Goal: Task Accomplishment & Management: Complete application form

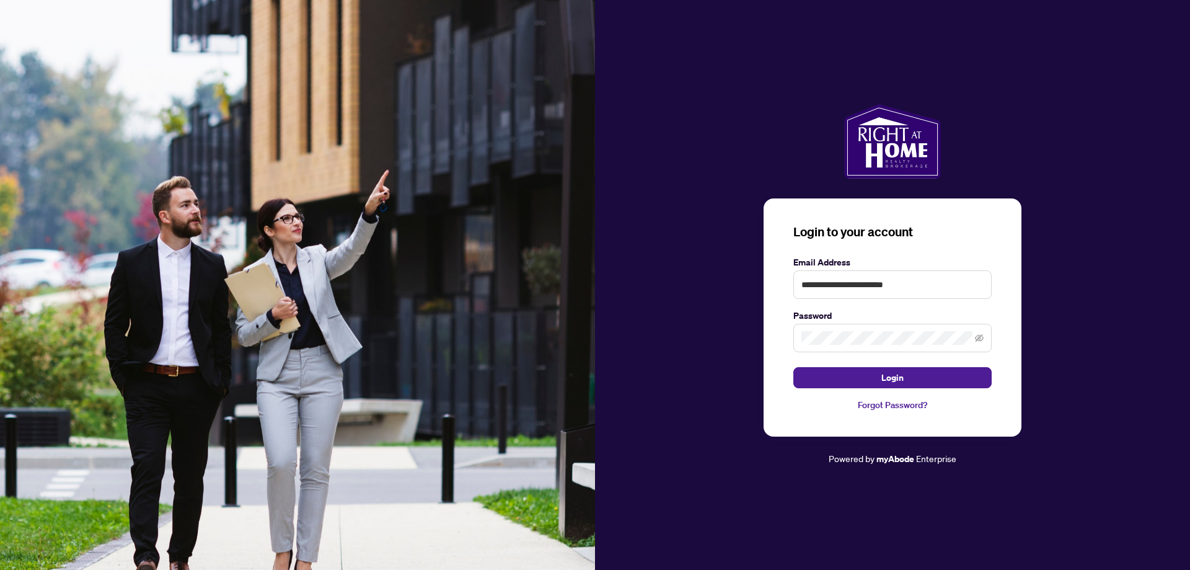
click at [917, 376] on button "Login" at bounding box center [892, 377] width 198 height 21
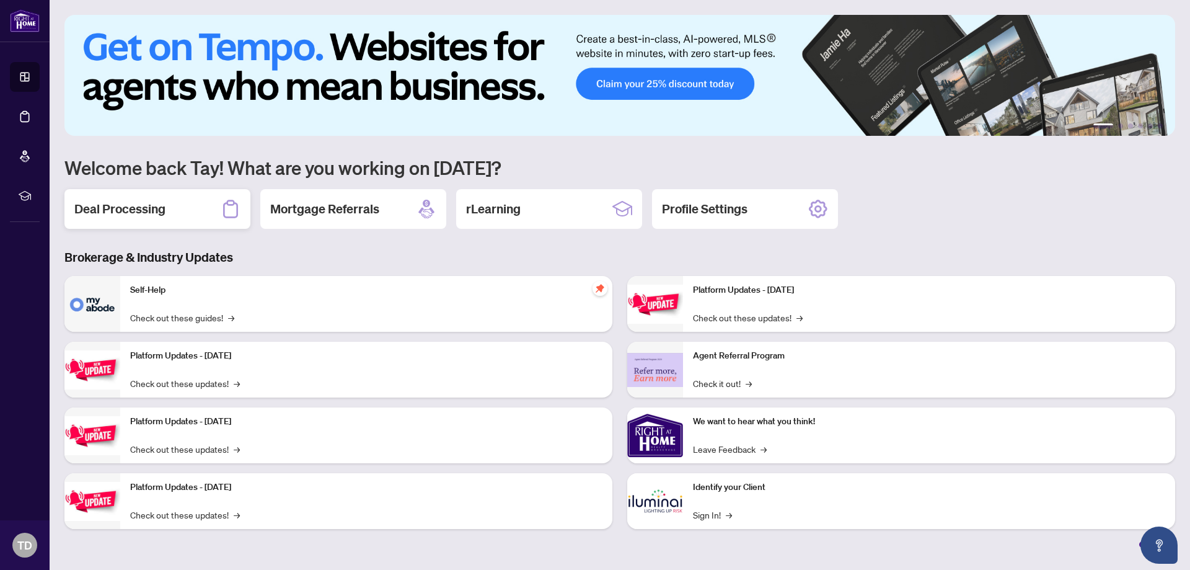
click at [156, 208] on h2 "Deal Processing" at bounding box center [119, 208] width 91 height 17
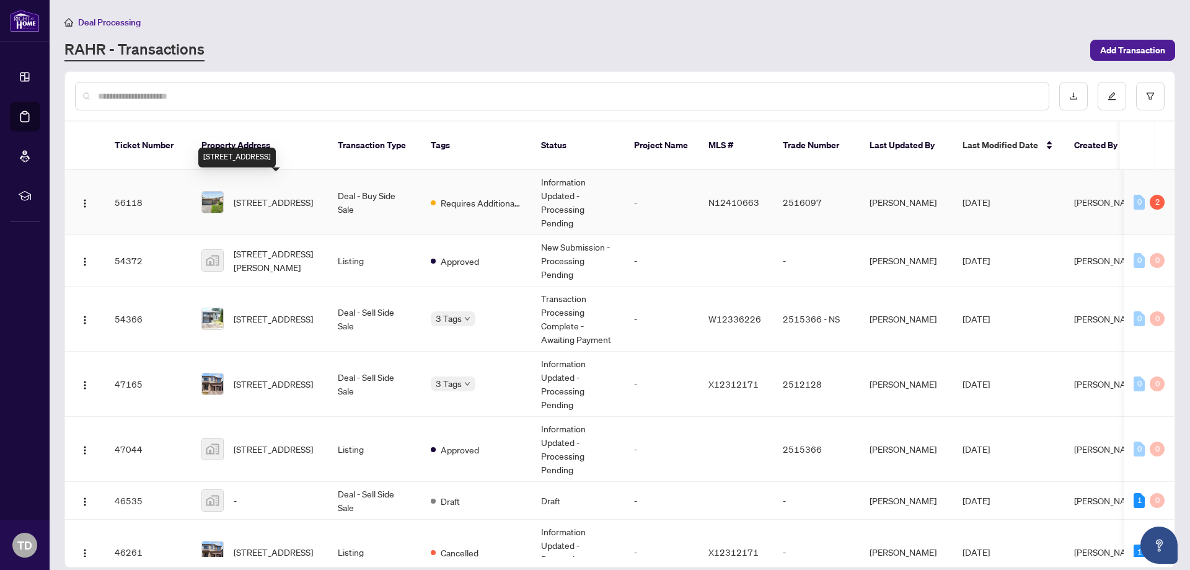
click at [245, 195] on span "[STREET_ADDRESS]" at bounding box center [273, 202] width 79 height 14
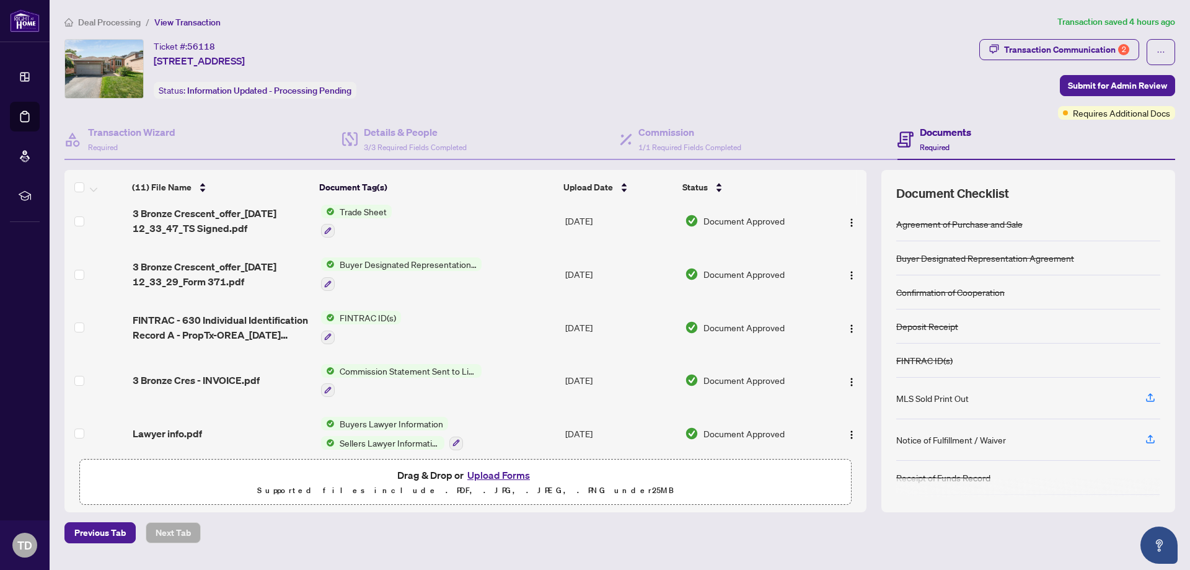
scroll to position [310, 0]
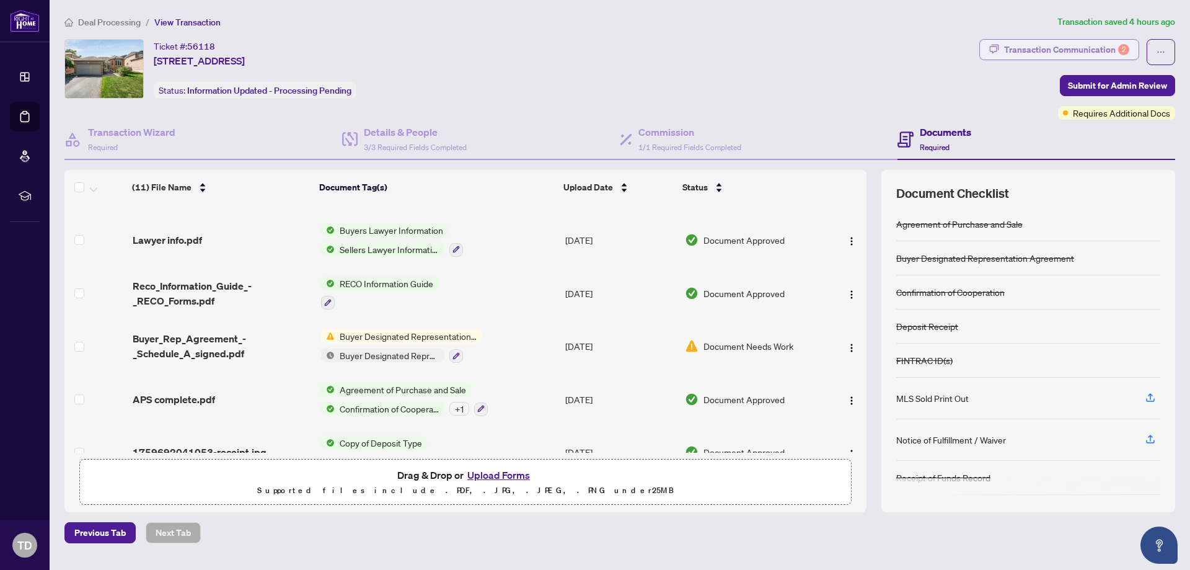
click at [1082, 48] on div "Transaction Communication 2" at bounding box center [1066, 50] width 125 height 20
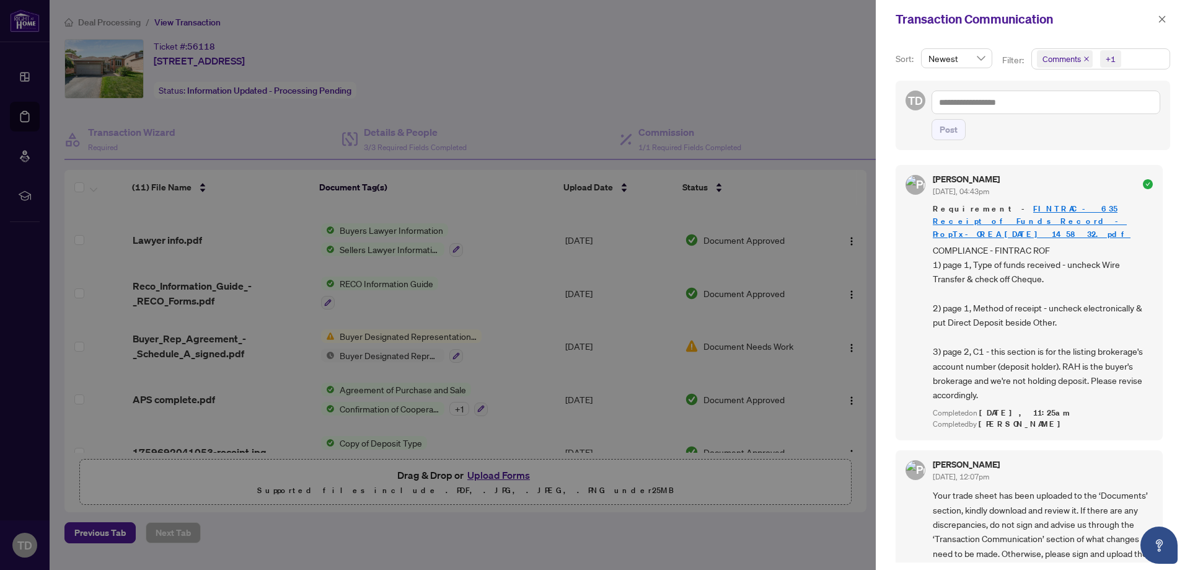
drag, startPoint x: 823, startPoint y: 95, endPoint x: 886, endPoint y: 95, distance: 63.2
click at [823, 95] on div at bounding box center [595, 285] width 1190 height 570
click at [792, 121] on div at bounding box center [595, 285] width 1190 height 570
drag, startPoint x: 620, startPoint y: 512, endPoint x: 538, endPoint y: 482, distance: 87.8
click at [606, 505] on div at bounding box center [595, 285] width 1190 height 570
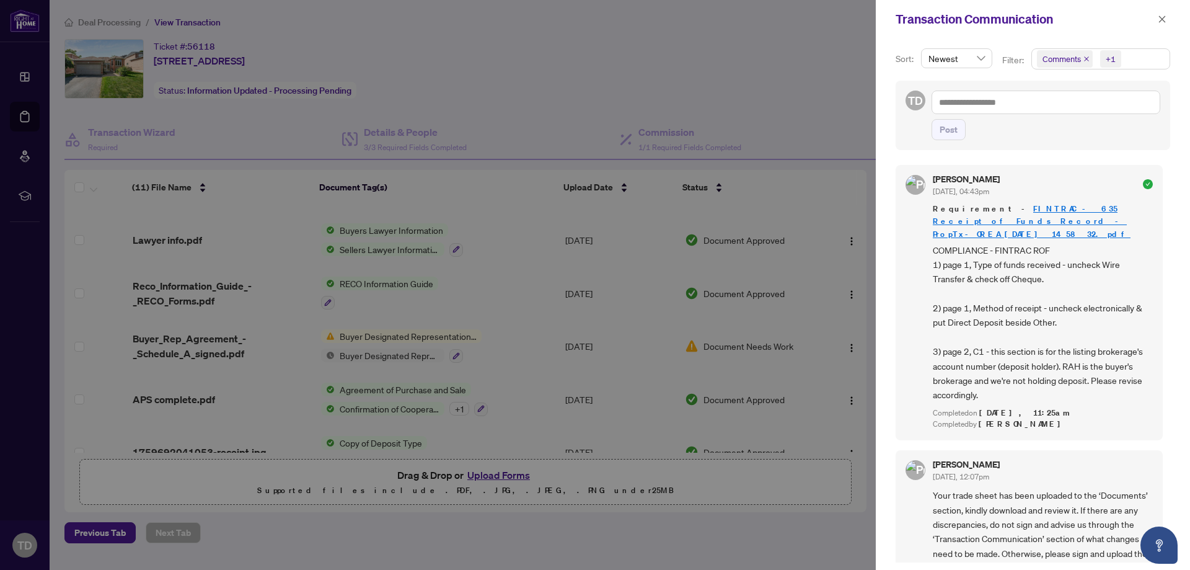
click at [506, 470] on div at bounding box center [595, 285] width 1190 height 570
click at [1157, 20] on button "button" at bounding box center [1162, 19] width 16 height 15
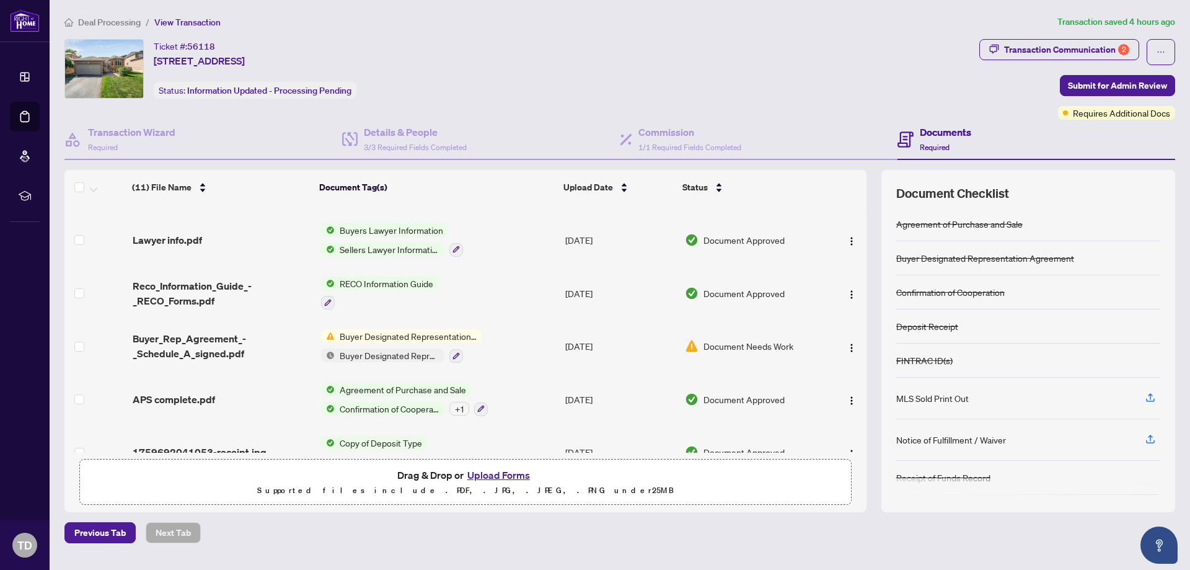
click at [499, 478] on button "Upload Forms" at bounding box center [499, 475] width 70 height 16
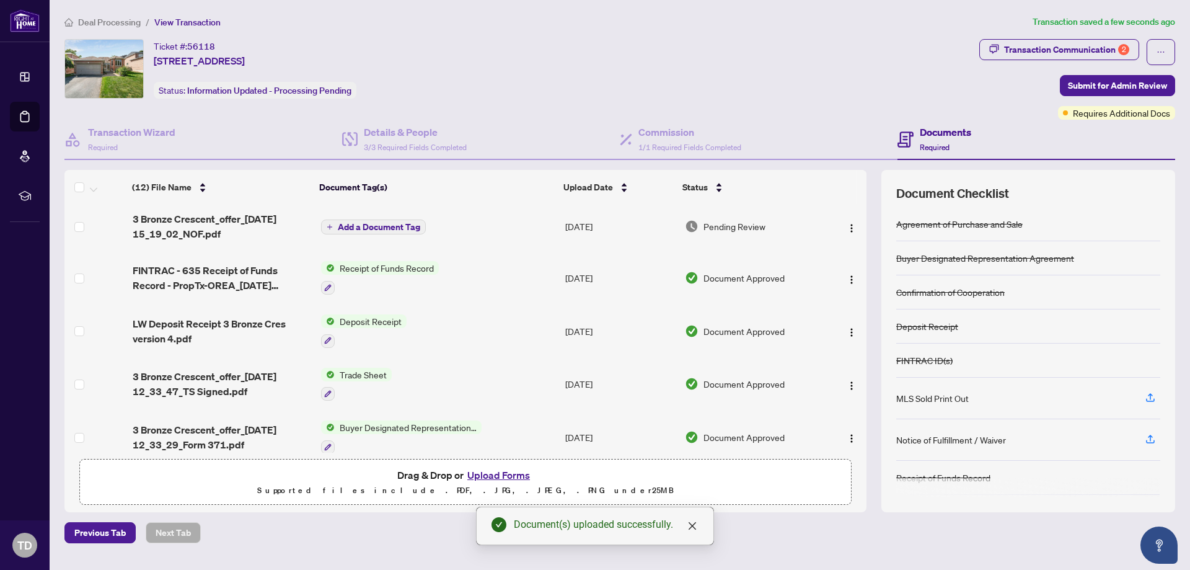
scroll to position [0, 0]
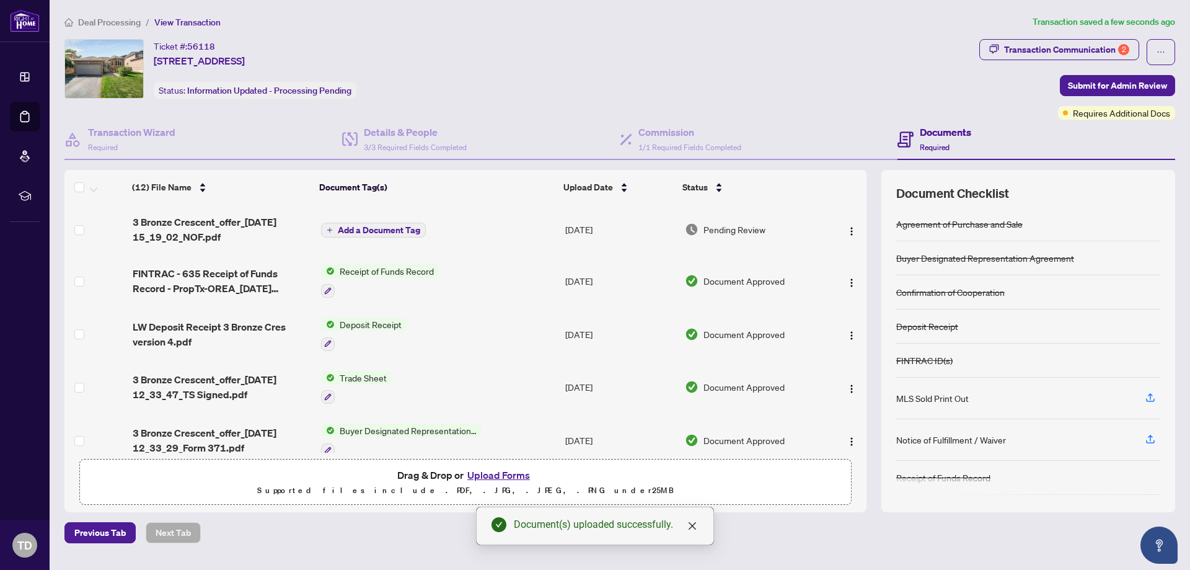
click at [393, 230] on span "Add a Document Tag" at bounding box center [379, 230] width 82 height 9
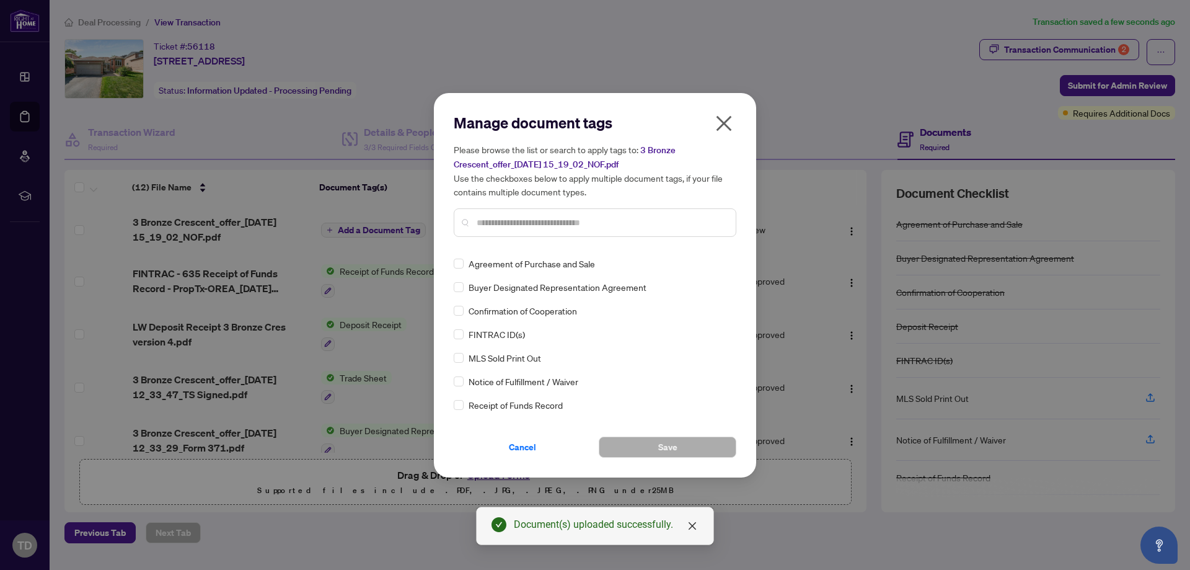
click at [545, 222] on input "text" at bounding box center [601, 223] width 249 height 14
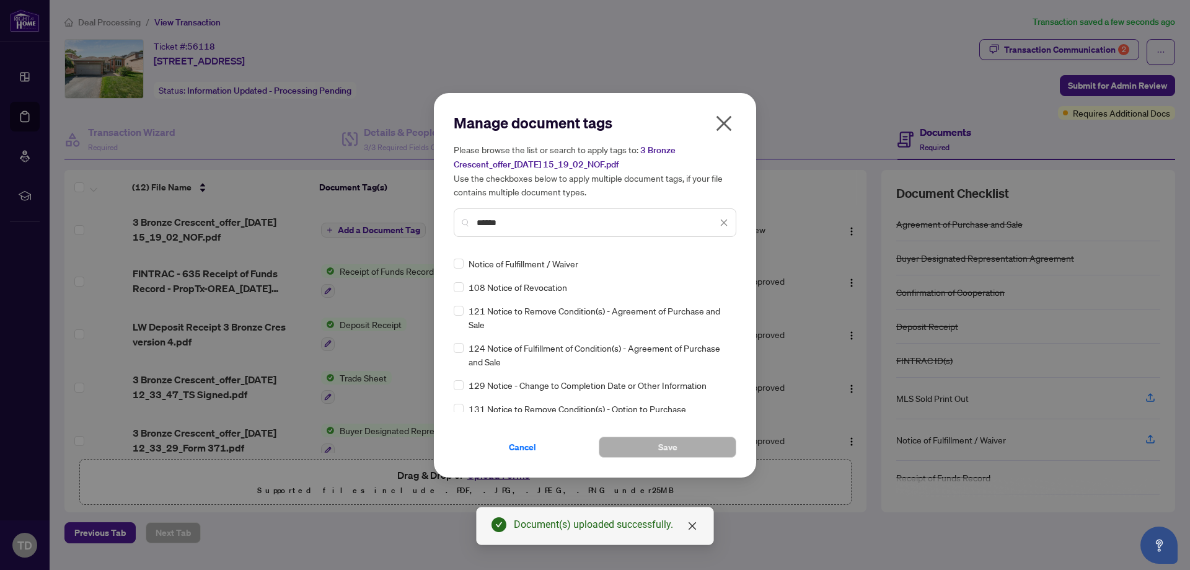
type input "******"
click at [677, 454] on span "Save" at bounding box center [667, 447] width 19 height 20
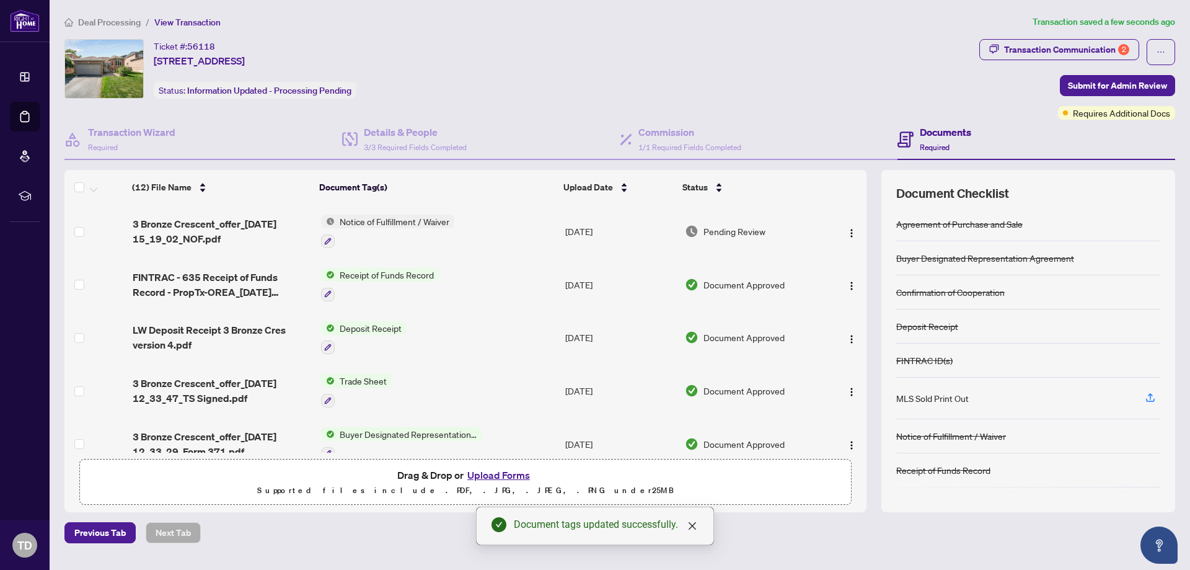
click at [484, 468] on button "Upload Forms" at bounding box center [499, 475] width 70 height 16
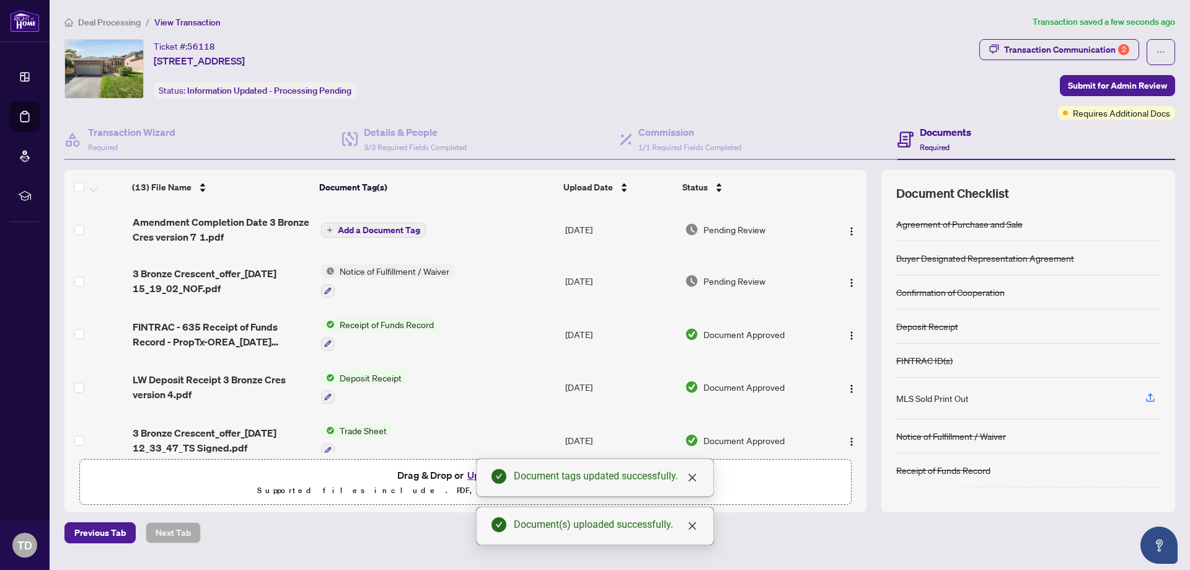
click at [382, 231] on span "Add a Document Tag" at bounding box center [379, 230] width 82 height 9
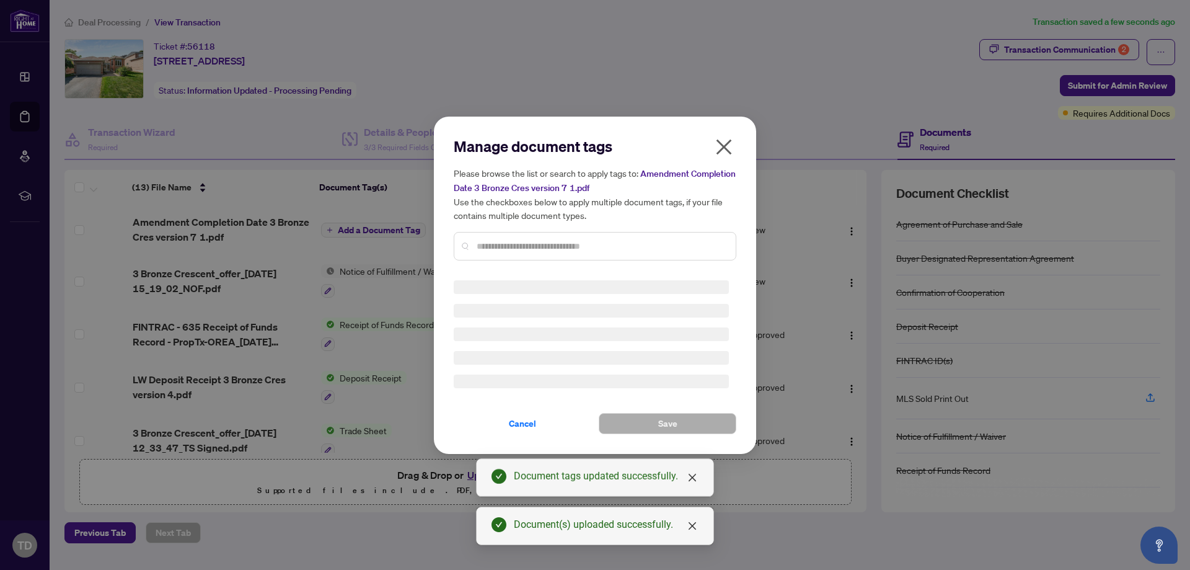
click at [543, 244] on div "Manage document tags Please browse the list or search to apply tags to: Amendme…" at bounding box center [595, 203] width 283 height 134
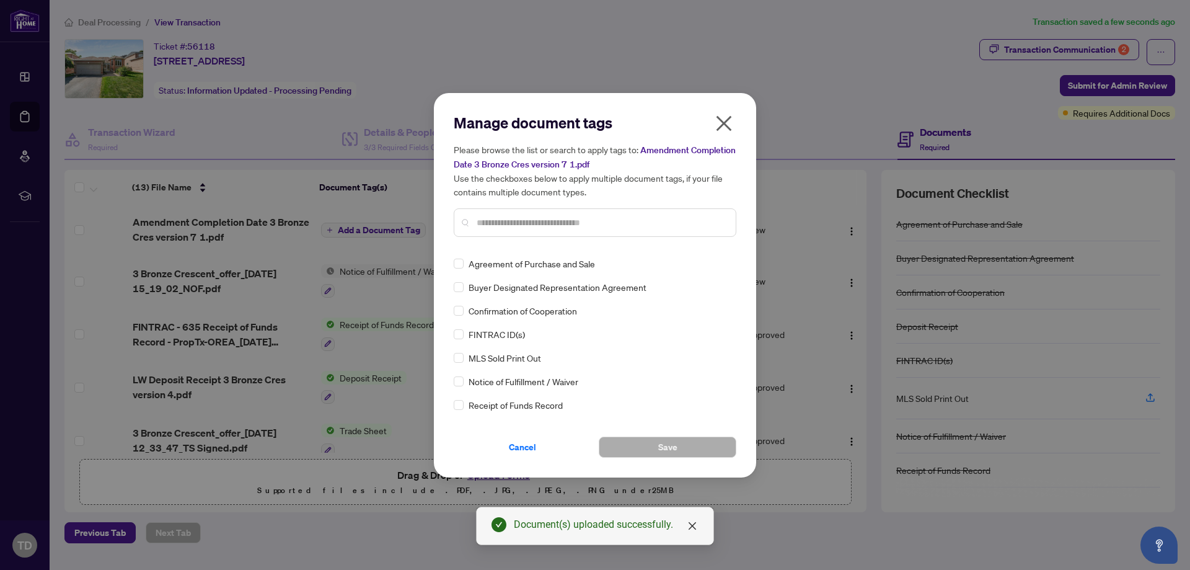
click at [586, 226] on input "text" at bounding box center [601, 223] width 249 height 14
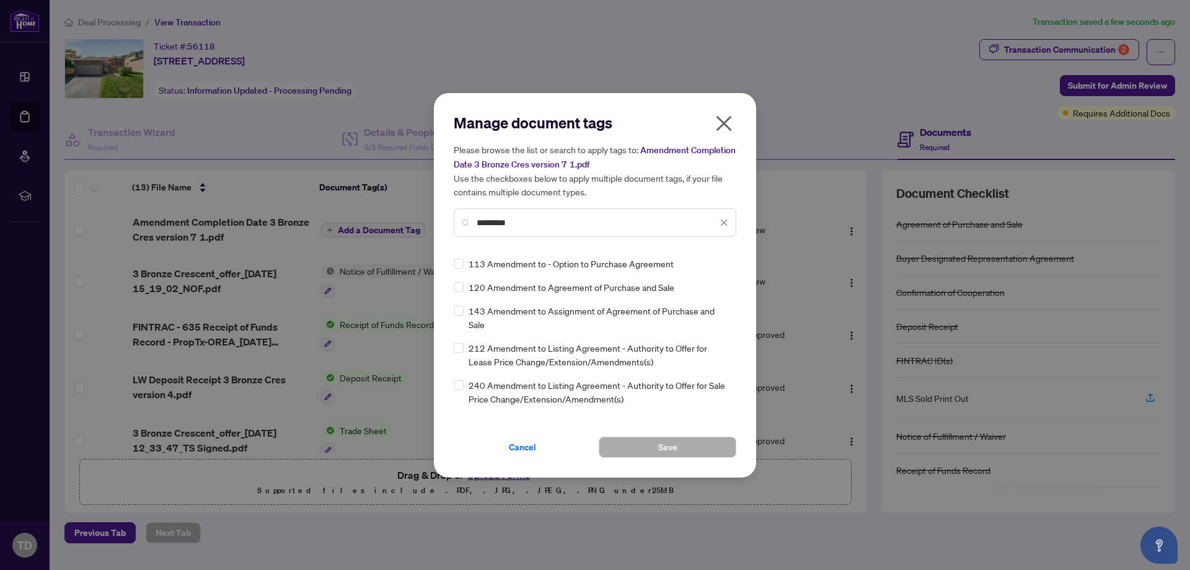
type input "*********"
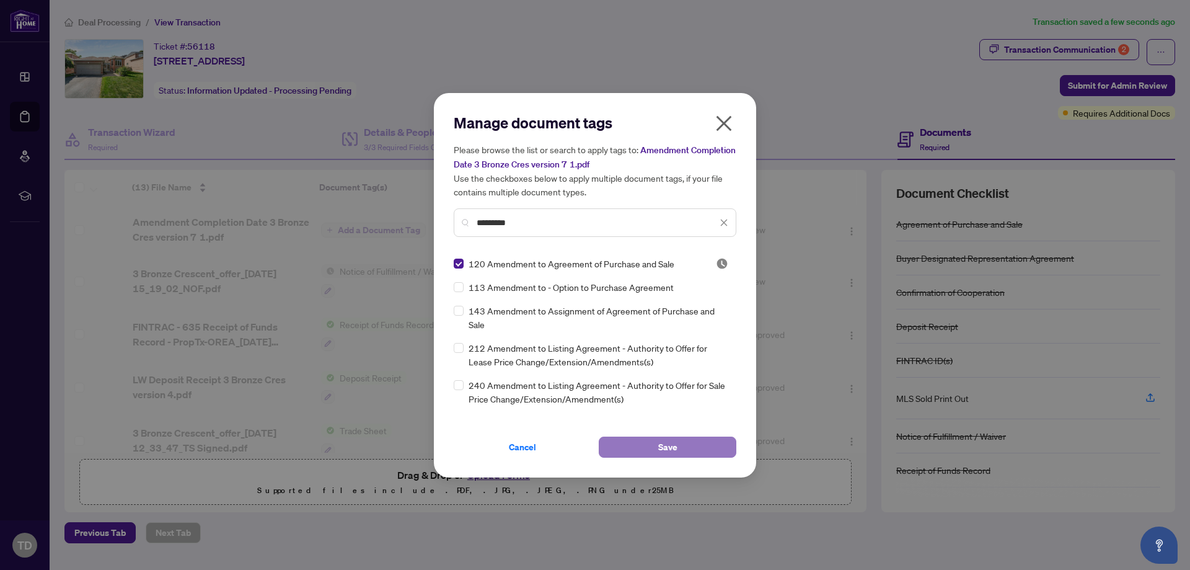
click at [672, 442] on span "Save" at bounding box center [667, 447] width 19 height 20
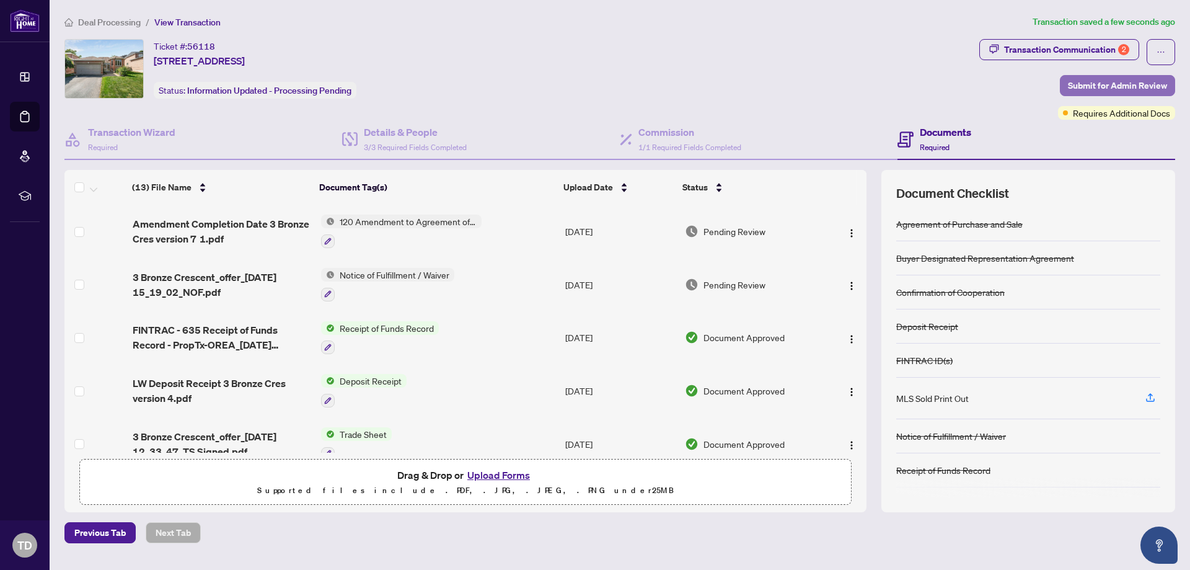
click at [1111, 89] on span "Submit for Admin Review" at bounding box center [1117, 86] width 99 height 20
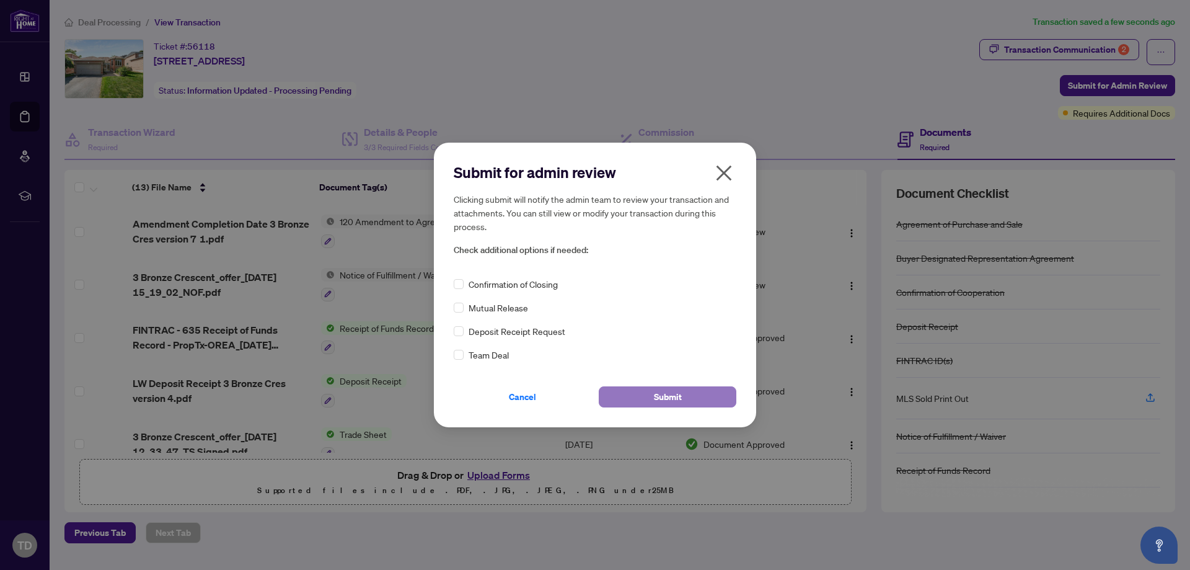
click at [651, 397] on button "Submit" at bounding box center [668, 396] width 138 height 21
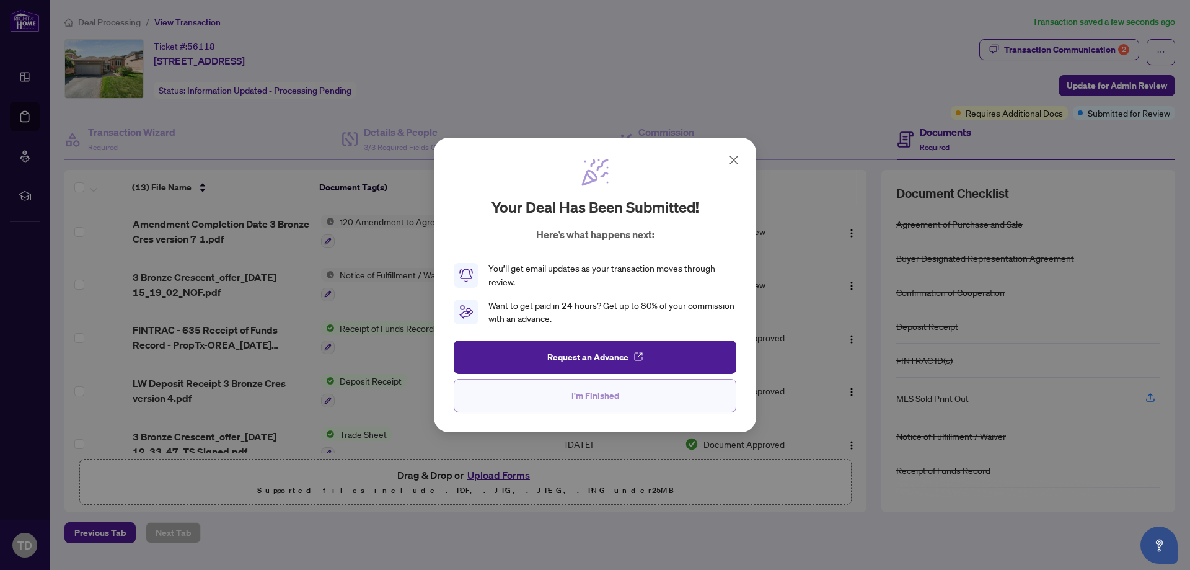
click at [625, 392] on button "I'm Finished" at bounding box center [595, 395] width 283 height 33
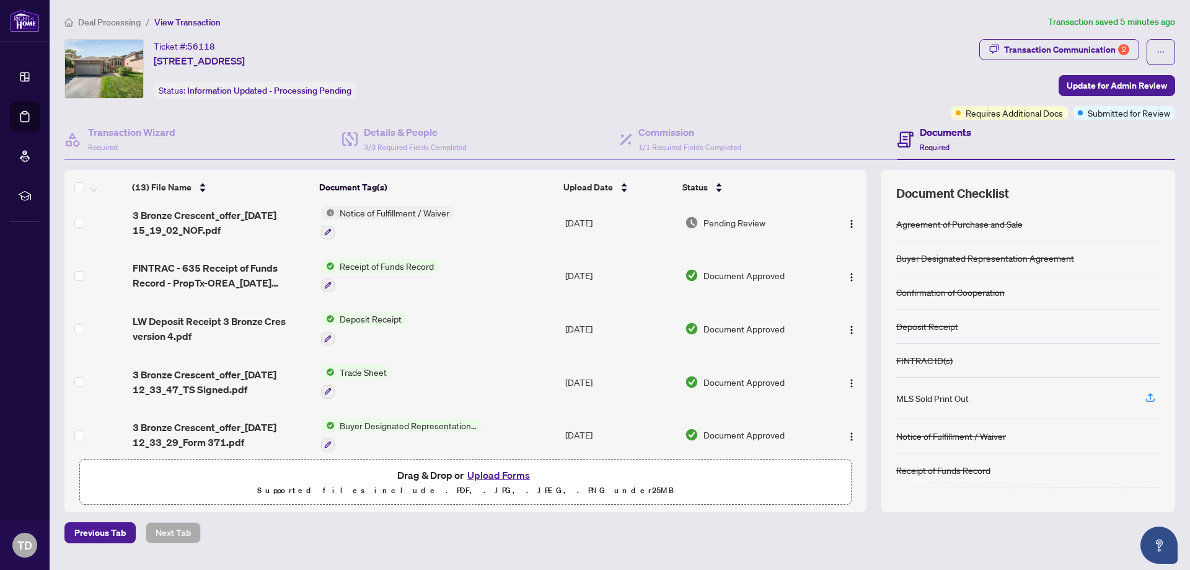
scroll to position [186, 0]
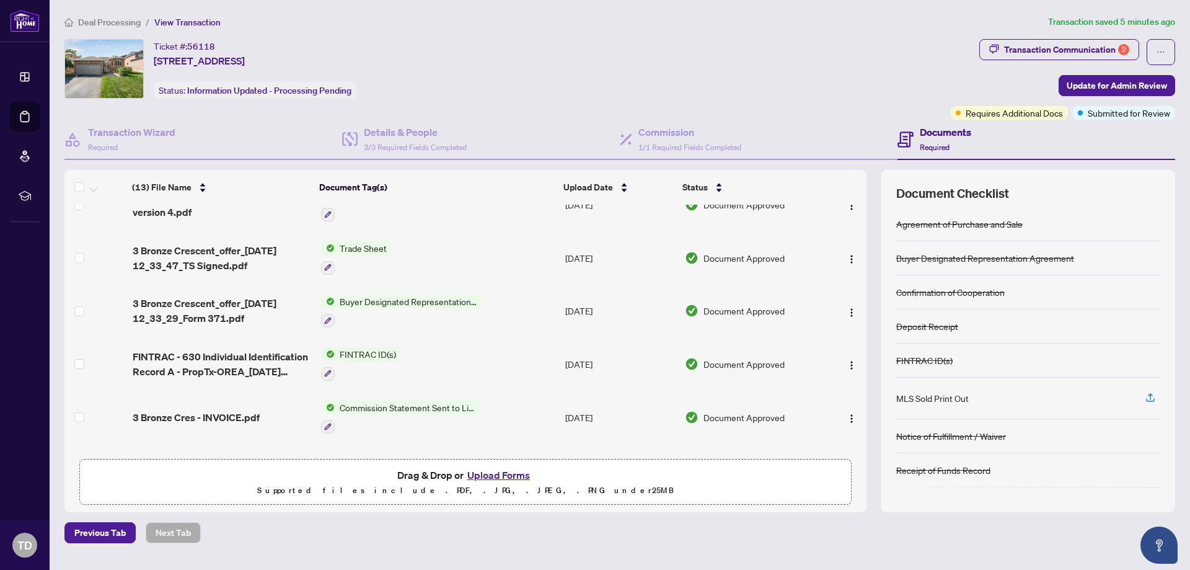
click at [481, 473] on button "Upload Forms" at bounding box center [499, 475] width 70 height 16
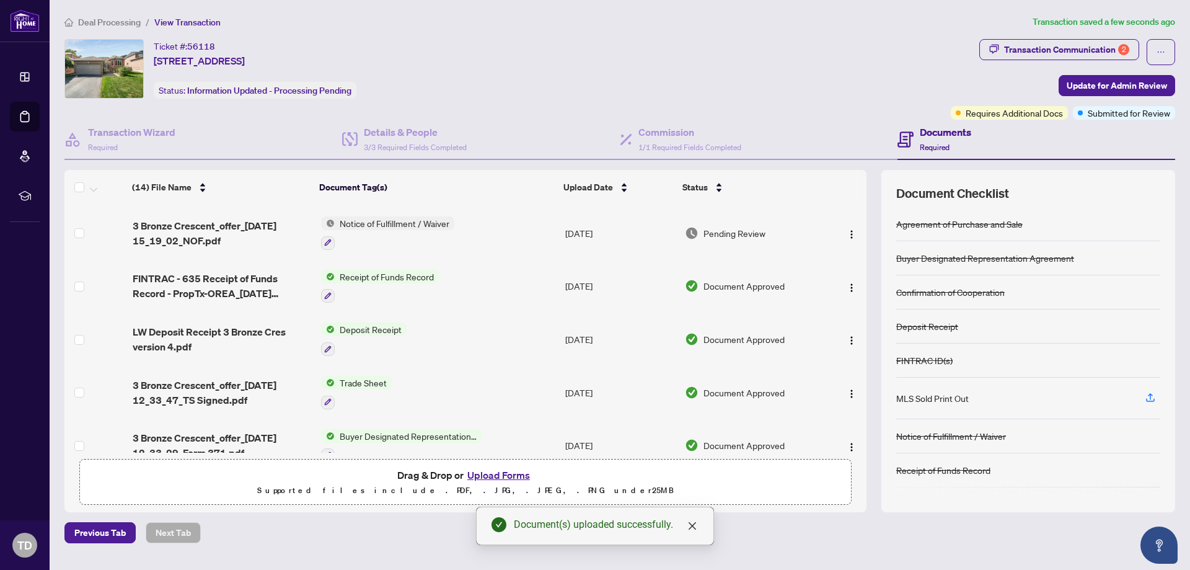
scroll to position [0, 0]
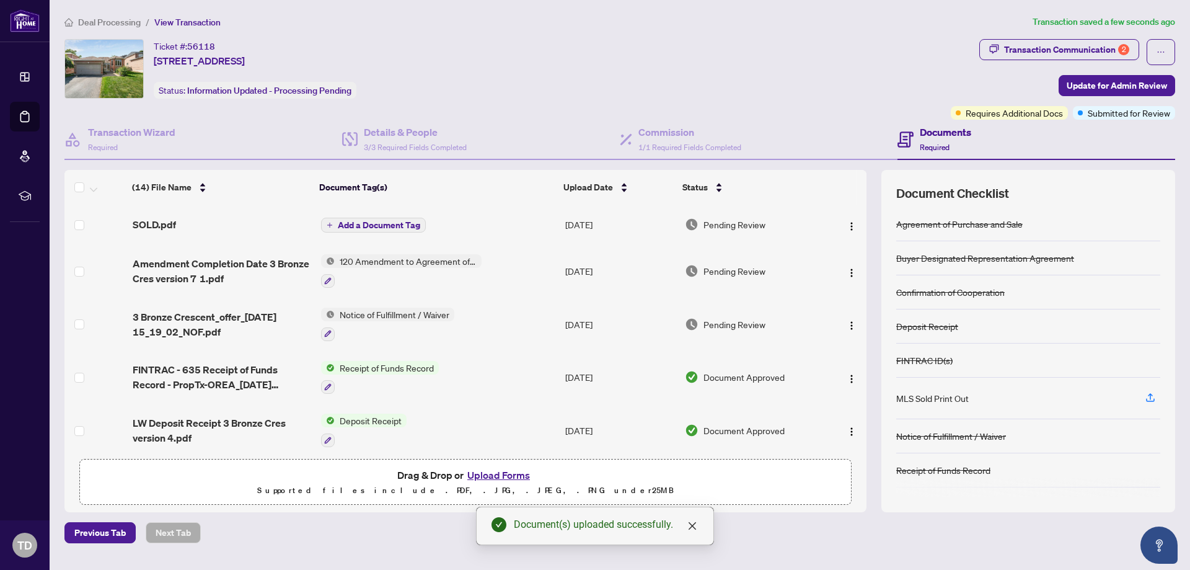
click at [382, 221] on span "Add a Document Tag" at bounding box center [379, 225] width 82 height 9
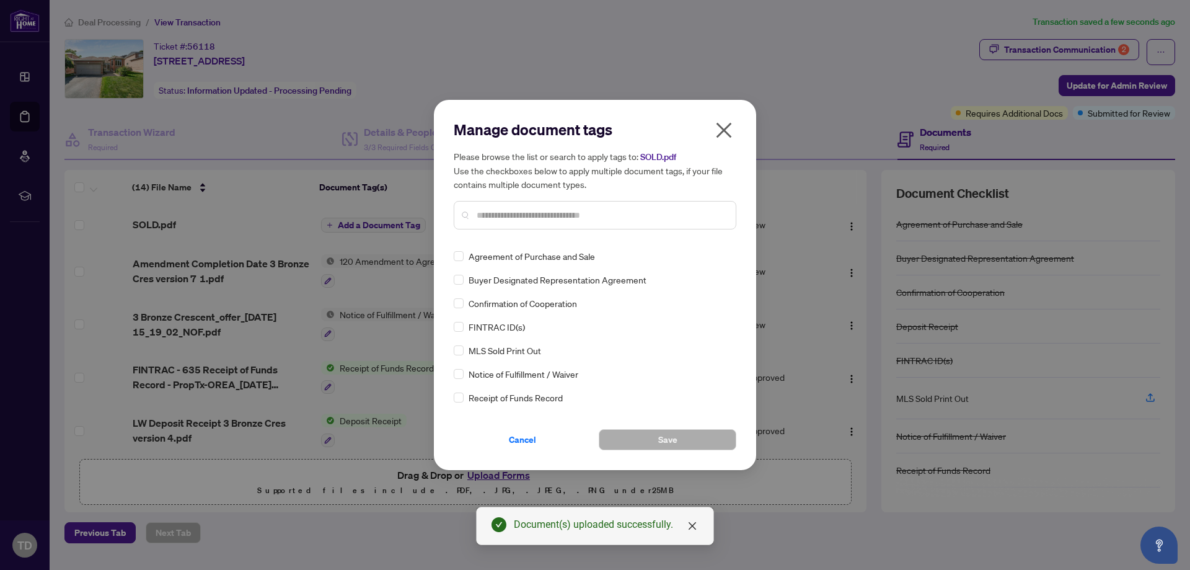
click at [547, 216] on input "text" at bounding box center [601, 215] width 249 height 14
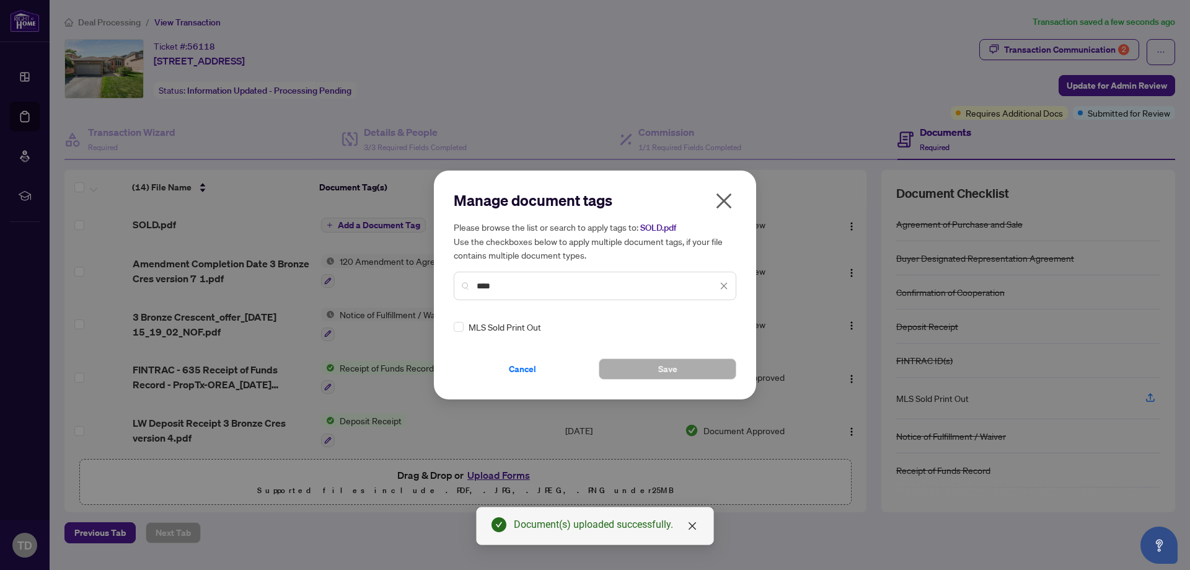
type input "****"
click at [662, 374] on span "Save" at bounding box center [667, 369] width 19 height 20
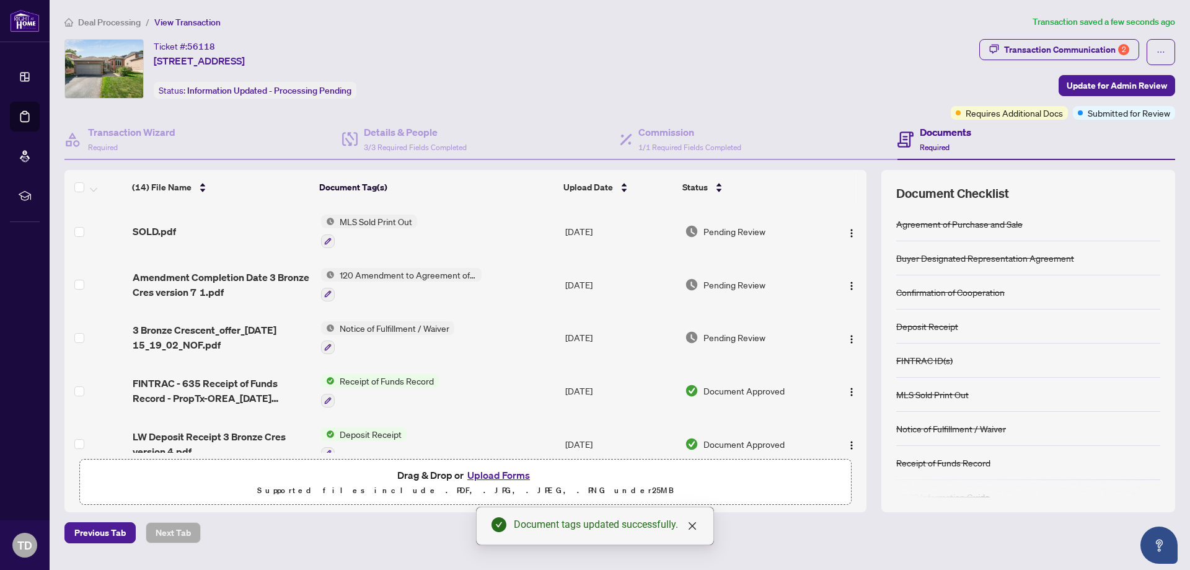
click at [583, 66] on div "Ticket #: 56118 [STREET_ADDRESS] Status: Information Updated - Processing Pendi…" at bounding box center [504, 68] width 881 height 59
click at [1142, 84] on span "Update for Admin Review" at bounding box center [1117, 86] width 100 height 20
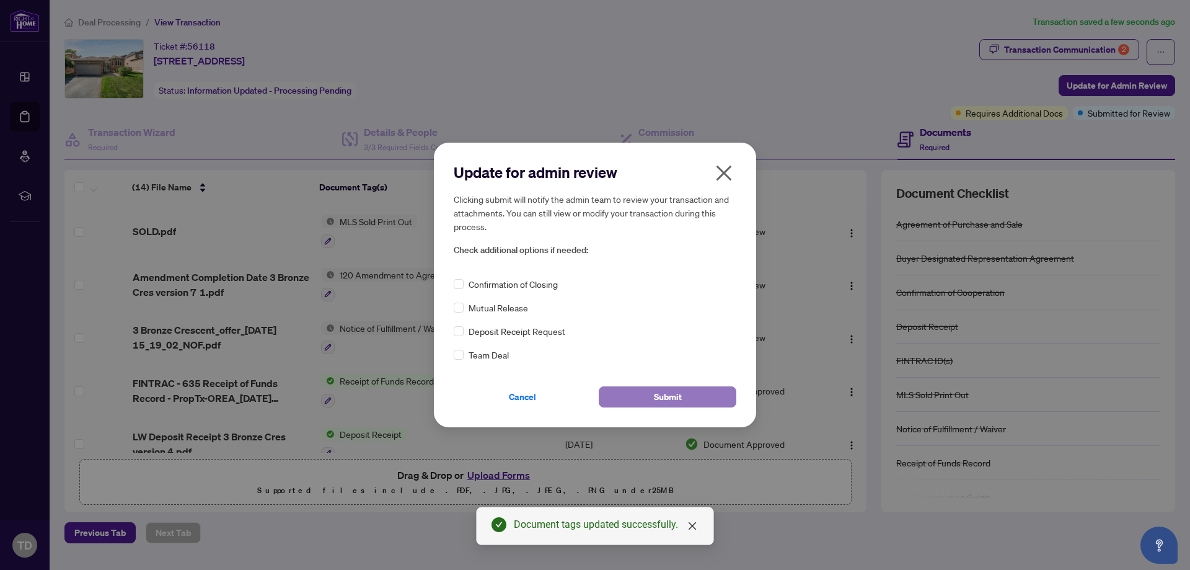
click at [679, 394] on span "Submit" at bounding box center [668, 397] width 28 height 20
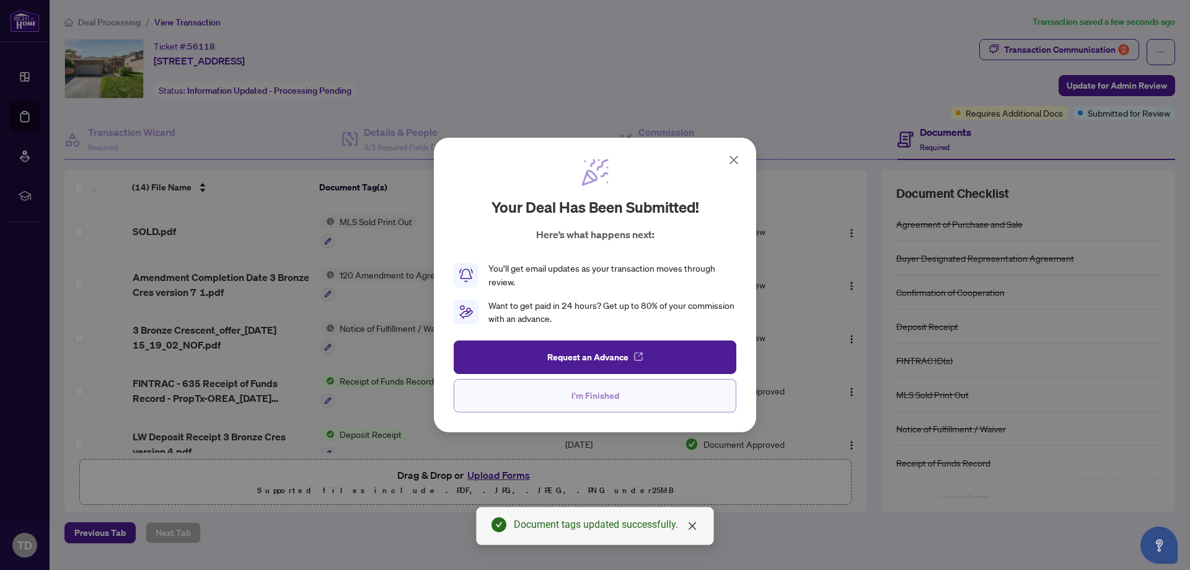
click at [605, 400] on span "I'm Finished" at bounding box center [595, 395] width 48 height 20
